Goal: Connect with others: Establish contact or relationships with other users

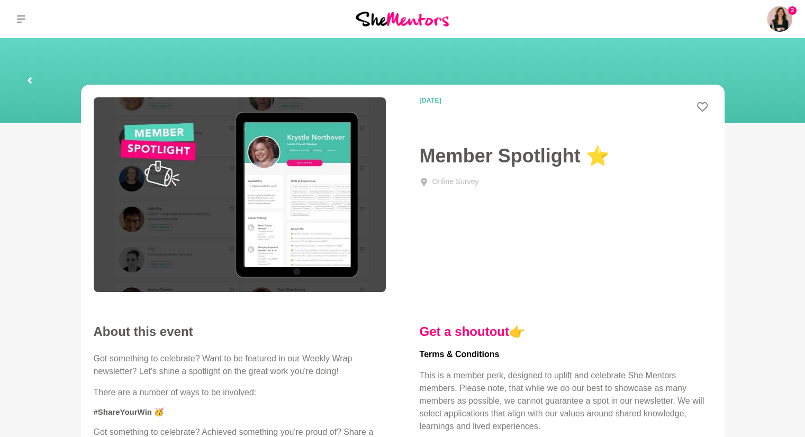
click at [169, 0] on html "2 Dashboard Profile Saved Items (16) Messages Bookings Reviews (7) Membership L…" at bounding box center [402, 409] width 805 height 818
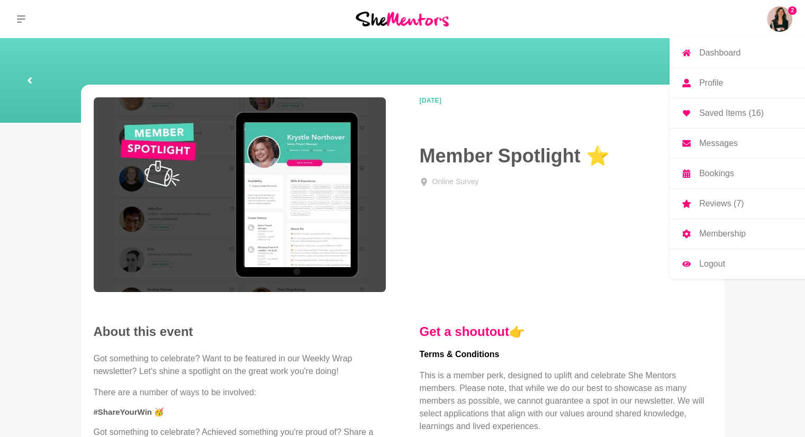
click at [779, 17] on img at bounding box center [779, 18] width 25 height 25
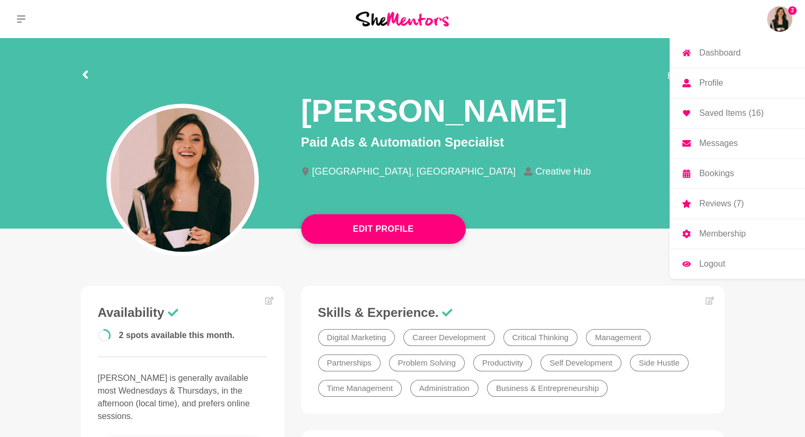
click at [724, 140] on p "Messages" at bounding box center [718, 143] width 39 height 8
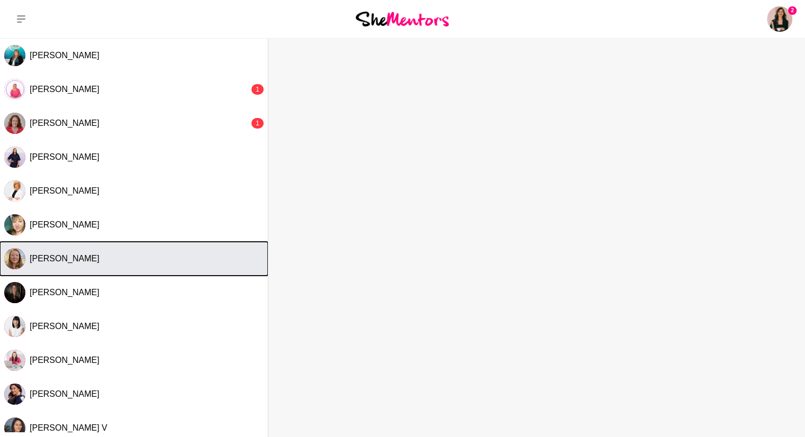
click at [116, 257] on div "[PERSON_NAME]" at bounding box center [147, 258] width 234 height 11
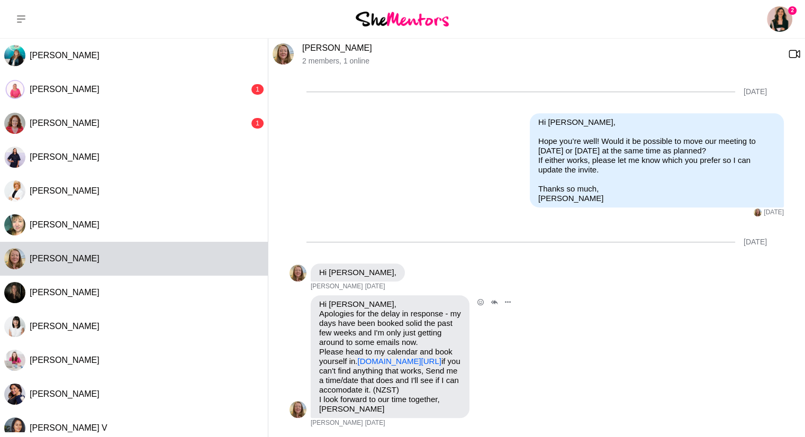
scroll to position [853, 0]
click at [402, 357] on link "[DOMAIN_NAME][URL]" at bounding box center [400, 361] width 84 height 9
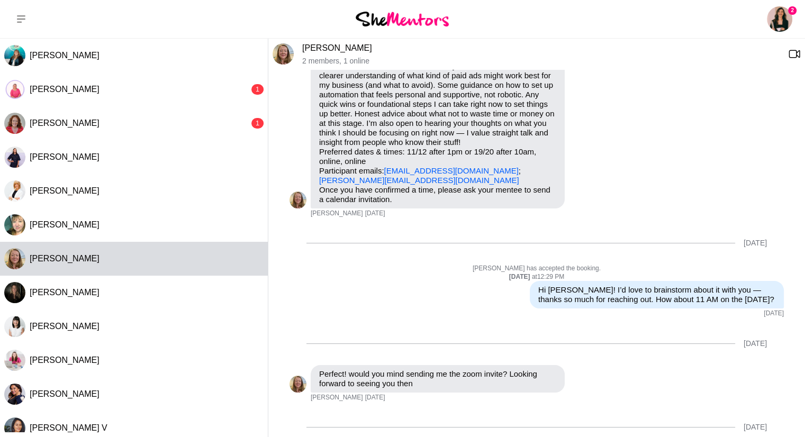
scroll to position [7, 0]
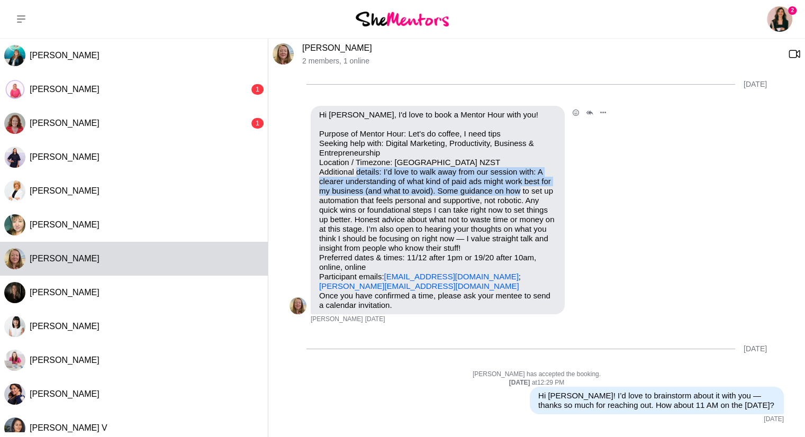
drag, startPoint x: 384, startPoint y: 171, endPoint x: 547, endPoint y: 187, distance: 164.3
click at [547, 187] on p "Purpose of Mentor Hour: Let's do coffee, I need tips Seeking help with: Digital…" at bounding box center [437, 210] width 237 height 162
click at [535, 194] on p "Purpose of Mentor Hour: Let's do coffee, I need tips Seeking help with: Digital…" at bounding box center [437, 210] width 237 height 162
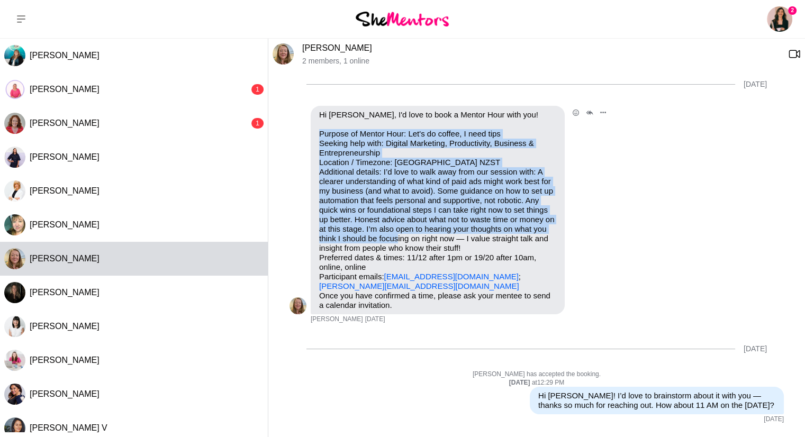
drag, startPoint x: 320, startPoint y: 134, endPoint x: 442, endPoint y: 241, distance: 162.8
click at [442, 241] on p "Purpose of Mentor Hour: Let's do coffee, I need tips Seeking help with: Digital…" at bounding box center [437, 210] width 237 height 162
click at [406, 190] on p "Purpose of Mentor Hour: Let's do coffee, I need tips Seeking help with: Digital…" at bounding box center [437, 210] width 237 height 162
drag, startPoint x: 320, startPoint y: 137, endPoint x: 492, endPoint y: 247, distance: 204.9
click at [492, 247] on p "Purpose of Mentor Hour: Let's do coffee, I need tips Seeking help with: Digital…" at bounding box center [437, 210] width 237 height 162
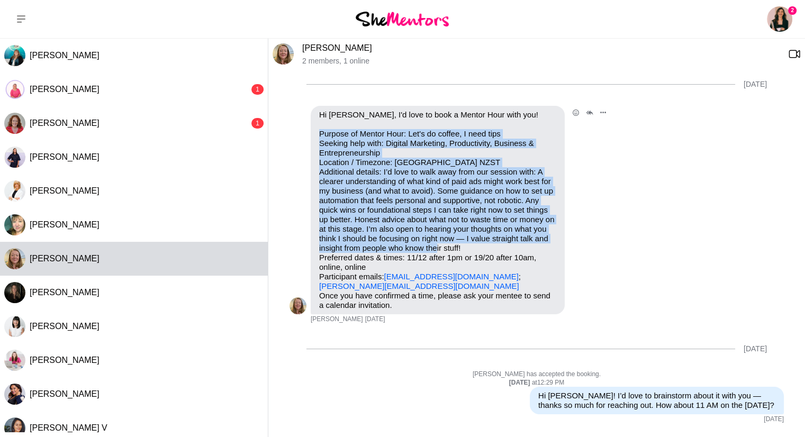
copy p "Purpose of Mentor Hour: Let's do coffee, I need tips Seeking help with: Digital…"
click at [417, 201] on p "Purpose of Mentor Hour: Let's do coffee, I need tips Seeking help with: Digital…" at bounding box center [437, 210] width 237 height 162
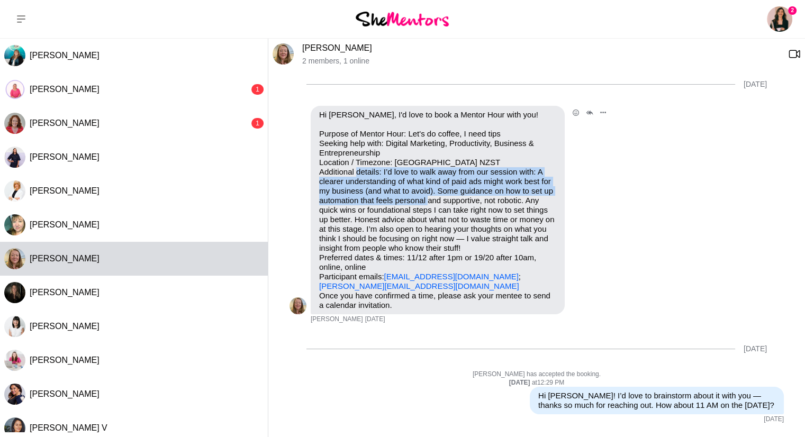
drag, startPoint x: 385, startPoint y: 170, endPoint x: 465, endPoint y: 196, distance: 84.2
click at [465, 196] on p "Purpose of Mentor Hour: Let's do coffee, I need tips Seeking help with: Digital…" at bounding box center [437, 210] width 237 height 162
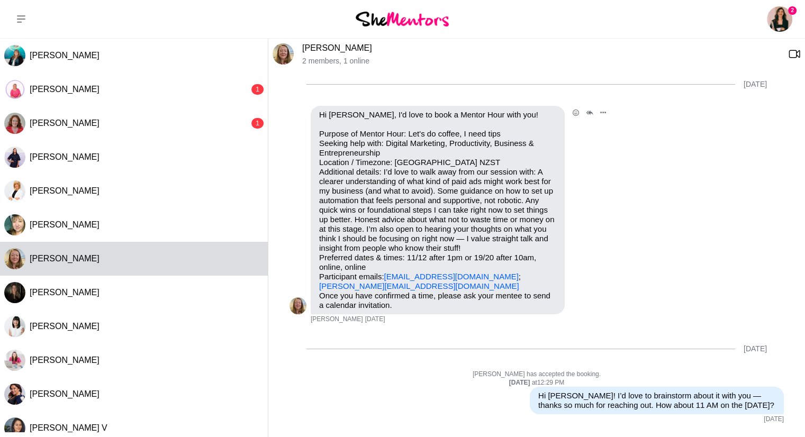
click at [374, 175] on p "Purpose of Mentor Hour: Let's do coffee, I need tips Seeking help with: Digital…" at bounding box center [437, 210] width 237 height 162
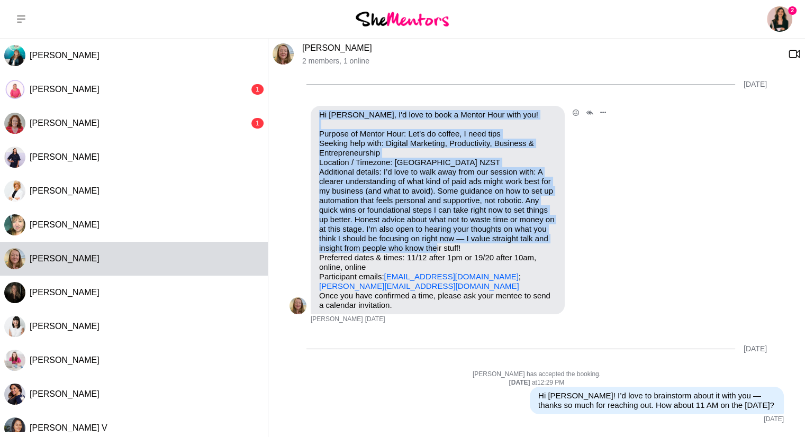
drag, startPoint x: 321, startPoint y: 114, endPoint x: 490, endPoint y: 248, distance: 215.5
click at [490, 248] on div "Hi [PERSON_NAME], I'd love to book a Mentor Hour with you! Purpose of Mentor Ho…" at bounding box center [437, 210] width 237 height 200
copy div "Hi [PERSON_NAME], I'd love to book a Mentor Hour with you! Purpose of Mentor Ho…"
